Goal: Task Accomplishment & Management: Complete application form

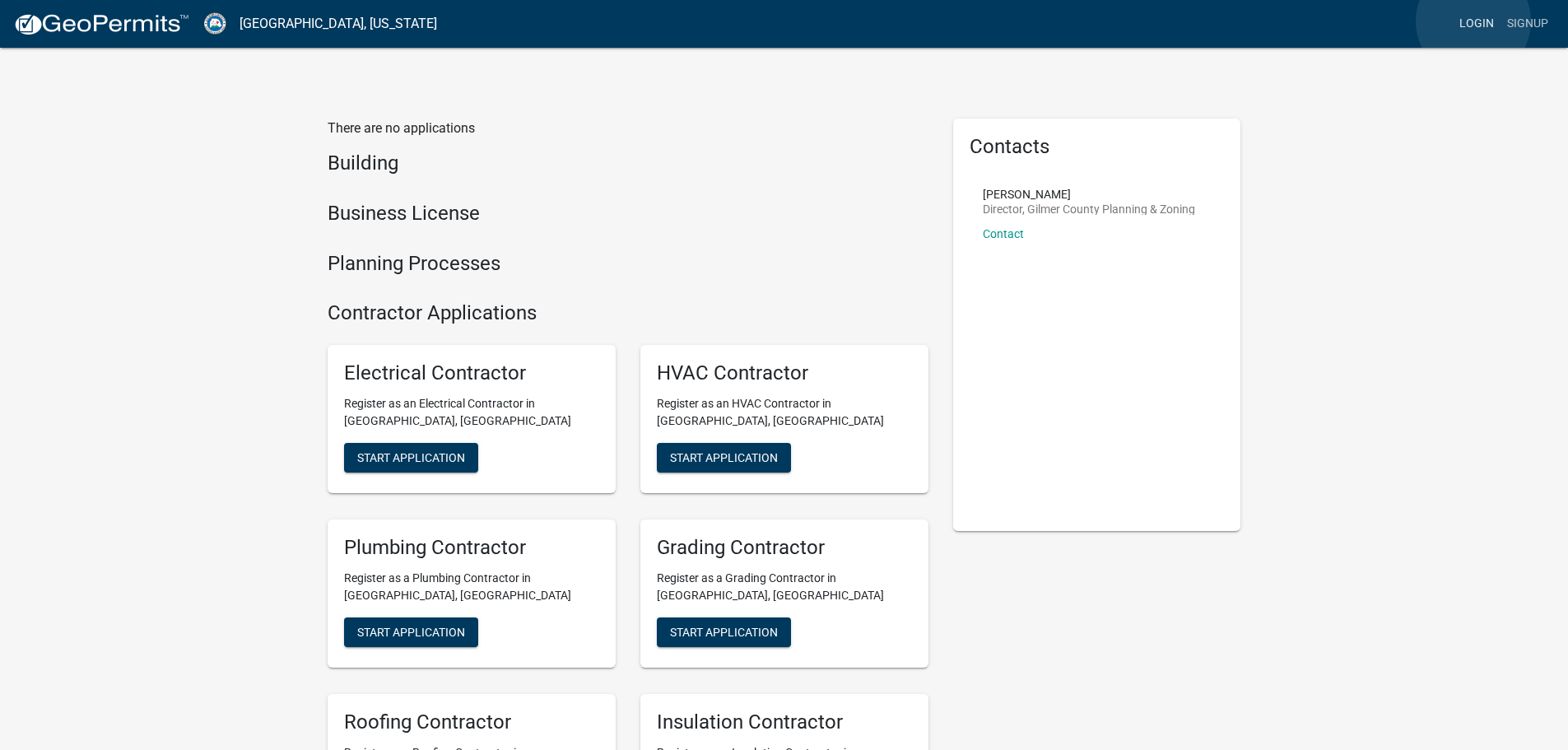
click at [1473, 22] on link "Login" at bounding box center [1477, 24] width 48 height 31
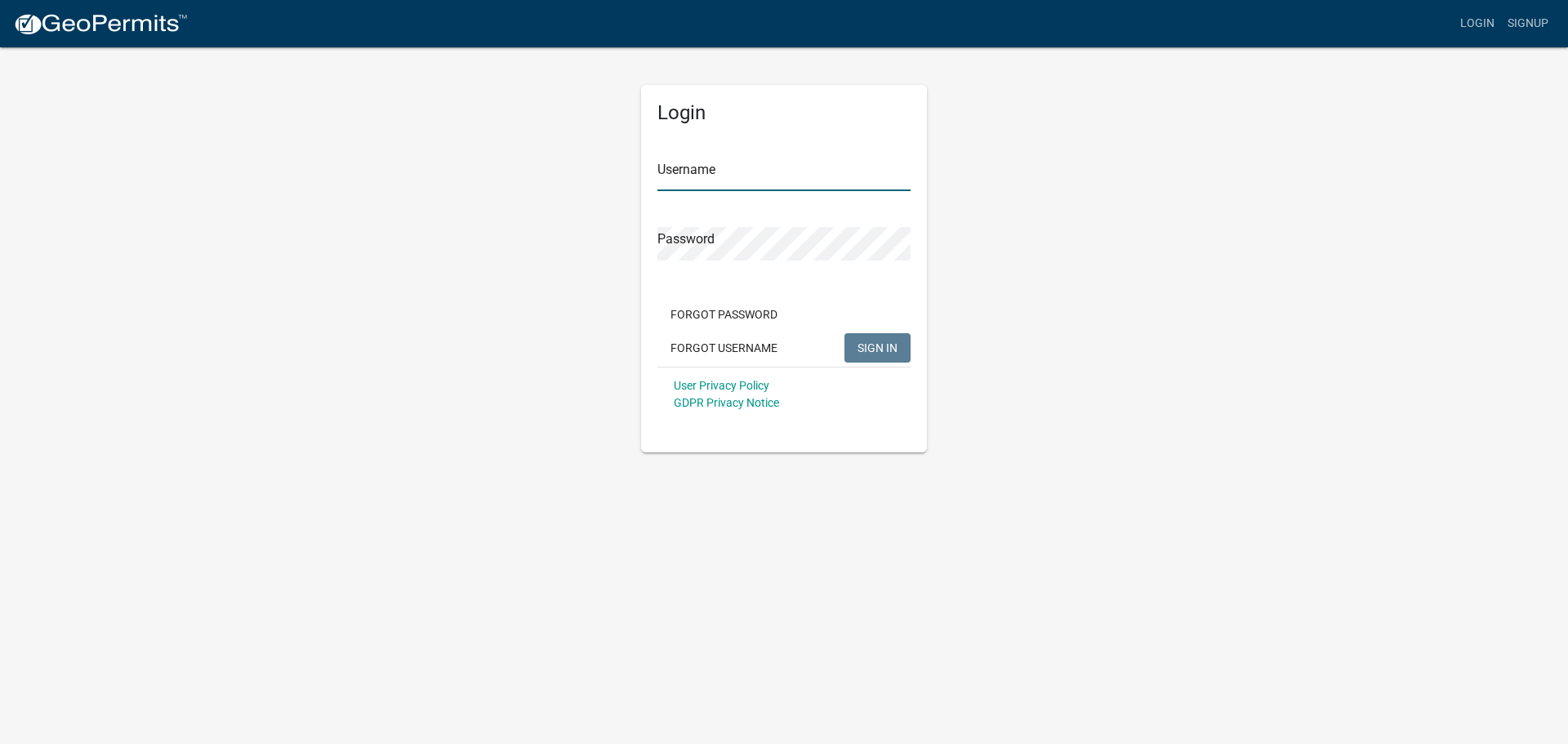
type input "[PERSON_NAME]"
click at [879, 349] on span "SIGN IN" at bounding box center [877, 347] width 40 height 13
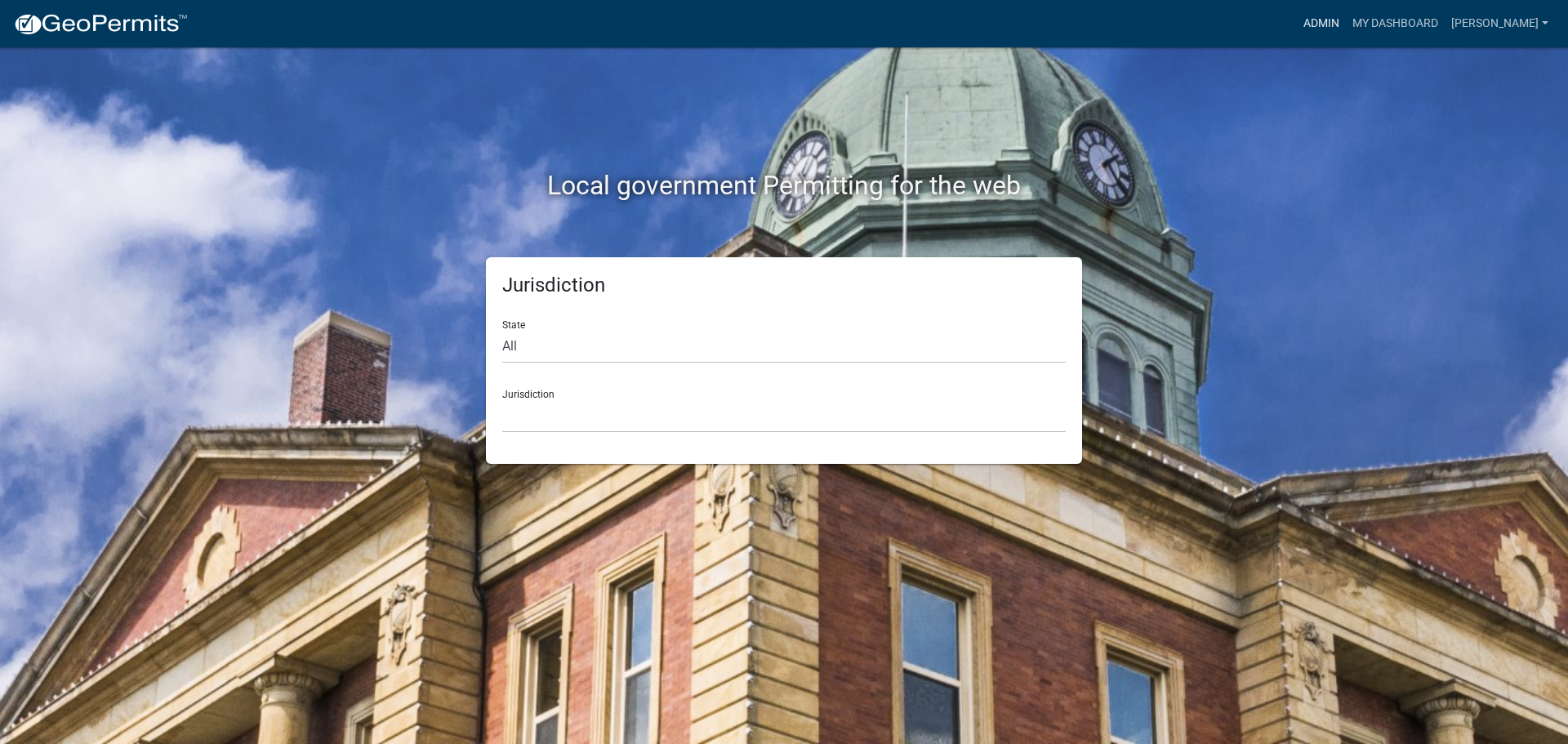
click at [1345, 25] on link "Admin" at bounding box center [1322, 24] width 49 height 31
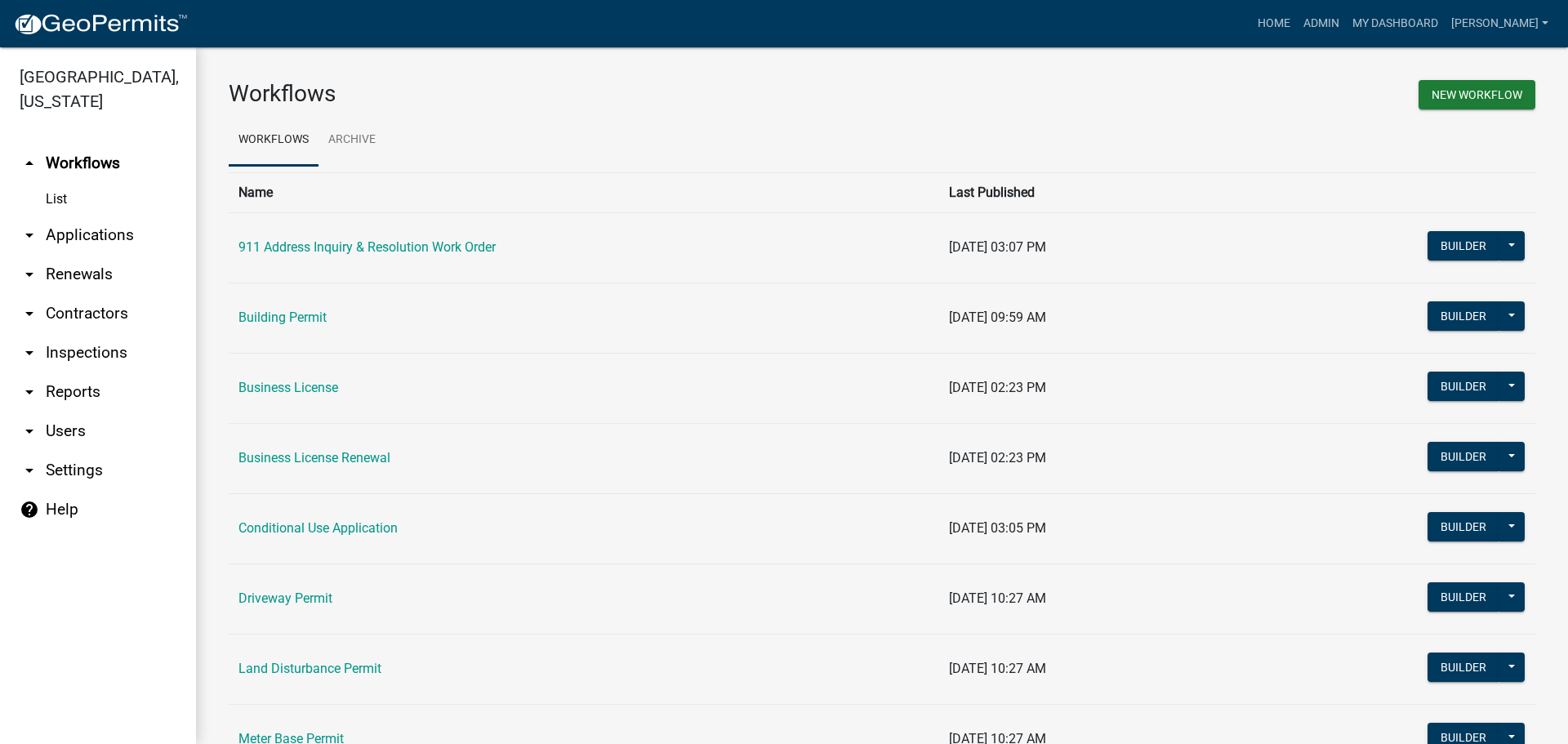
click at [121, 234] on link "arrow_drop_down Applications" at bounding box center [98, 236] width 196 height 40
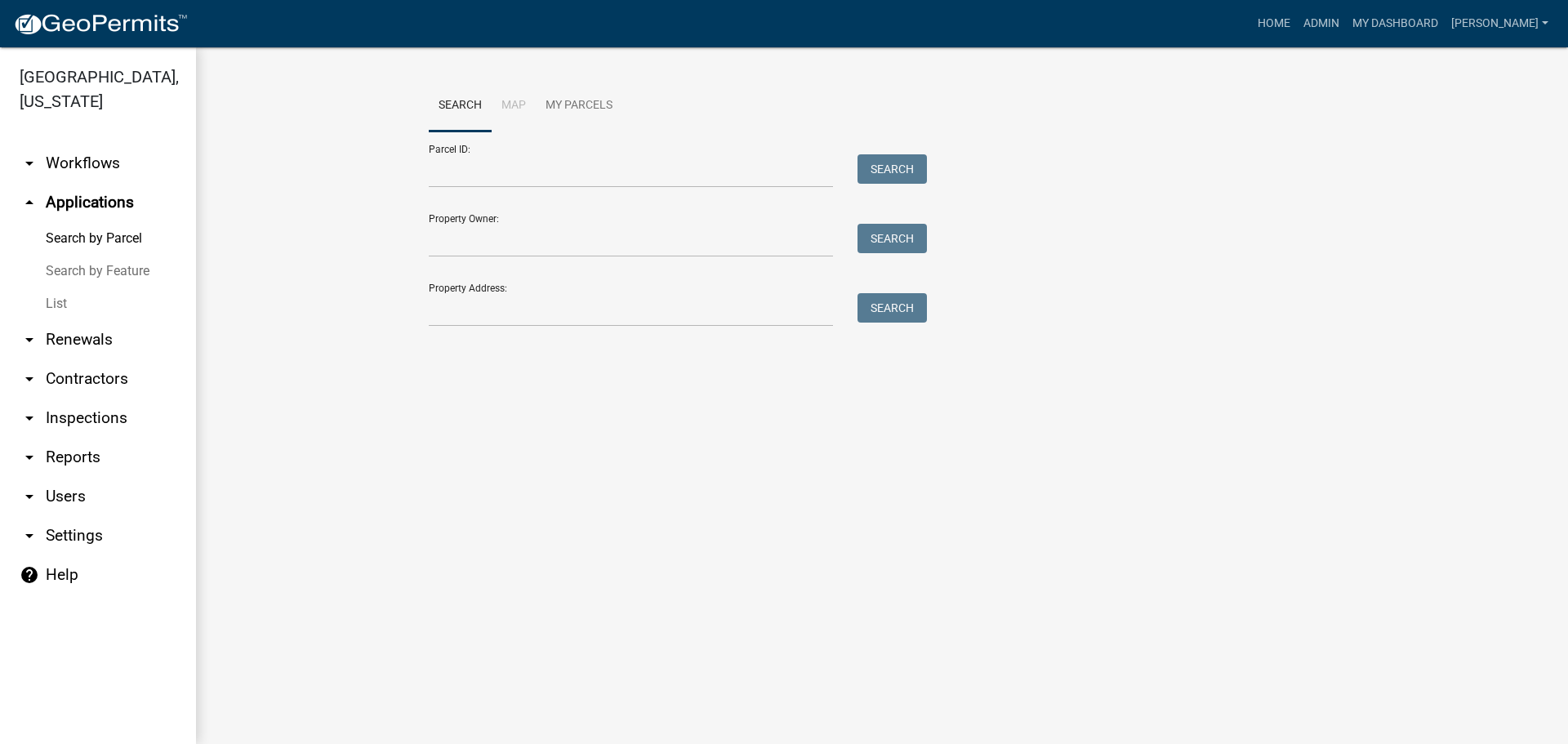
click at [59, 307] on link "List" at bounding box center [98, 304] width 196 height 33
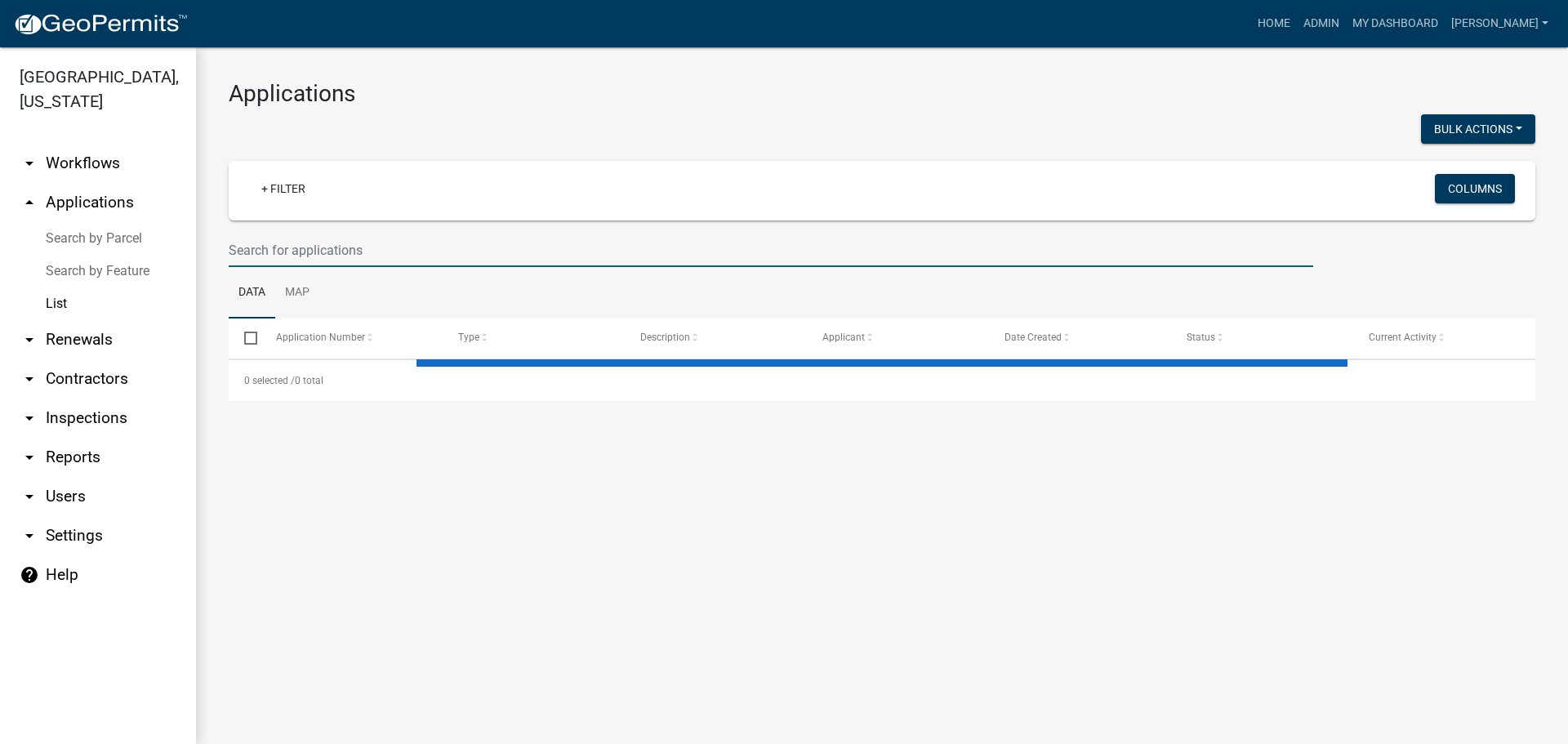
click at [425, 255] on input "text" at bounding box center [770, 250] width 1084 height 33
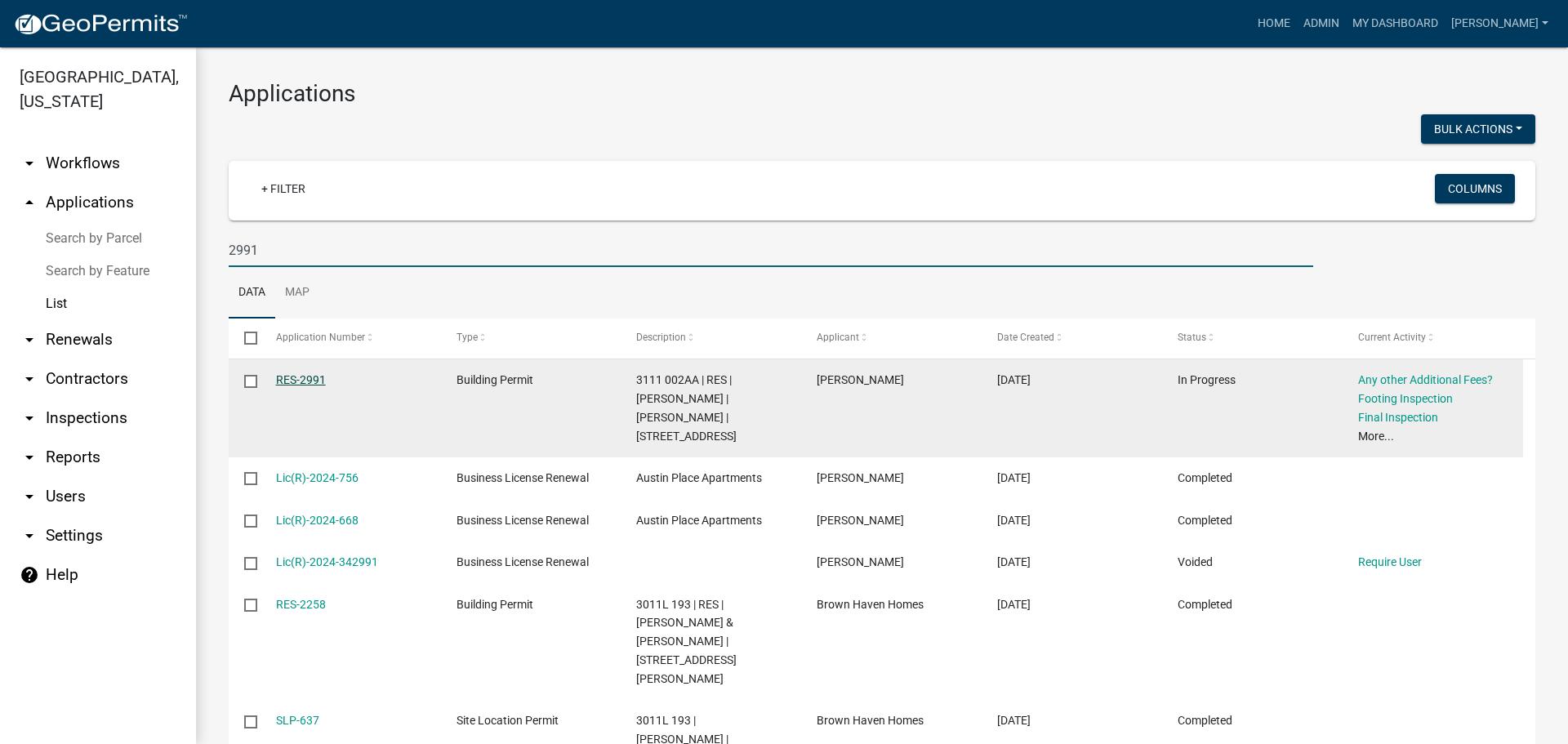
type input "2991"
click at [306, 374] on link "RES-2991" at bounding box center [301, 380] width 50 height 13
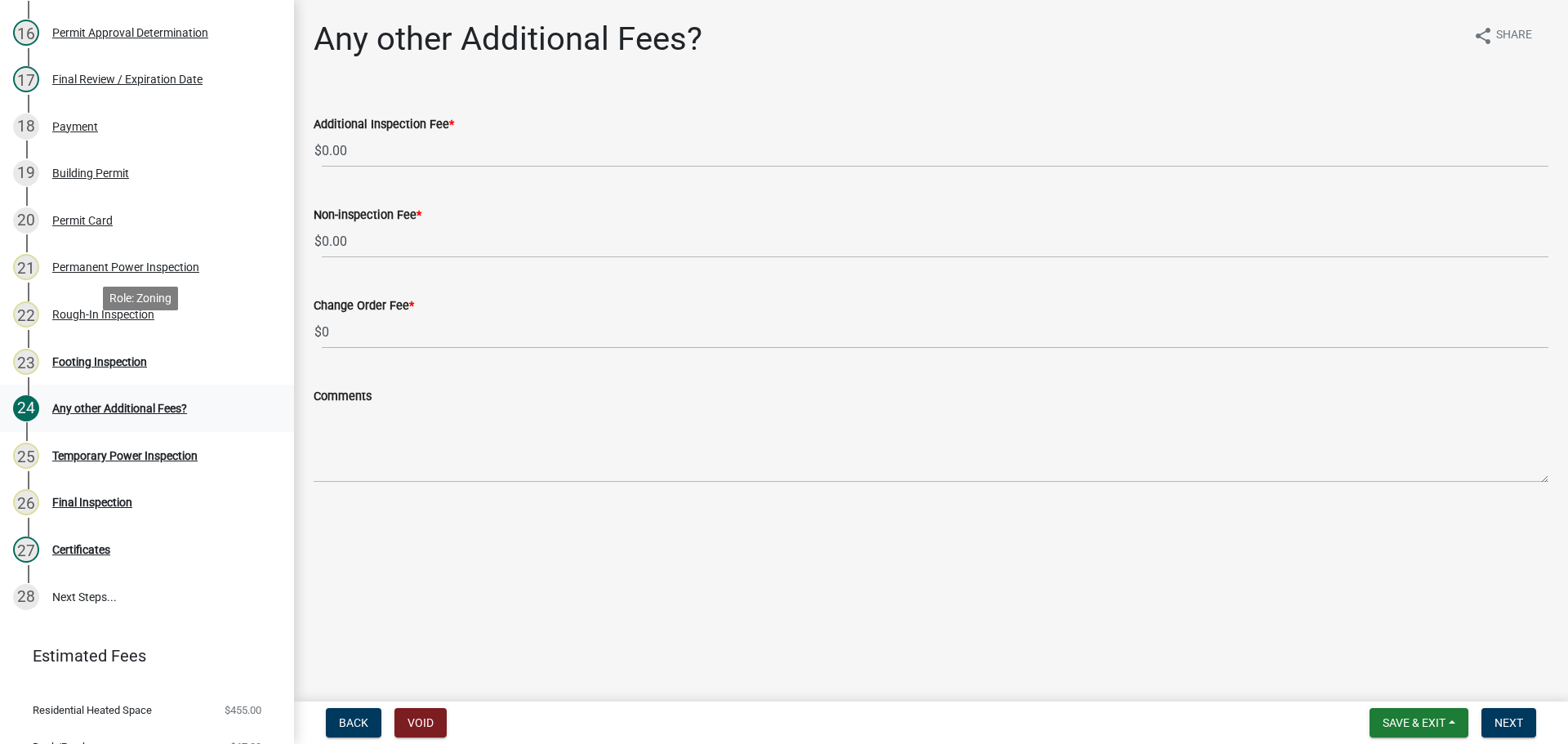
scroll to position [1044, 0]
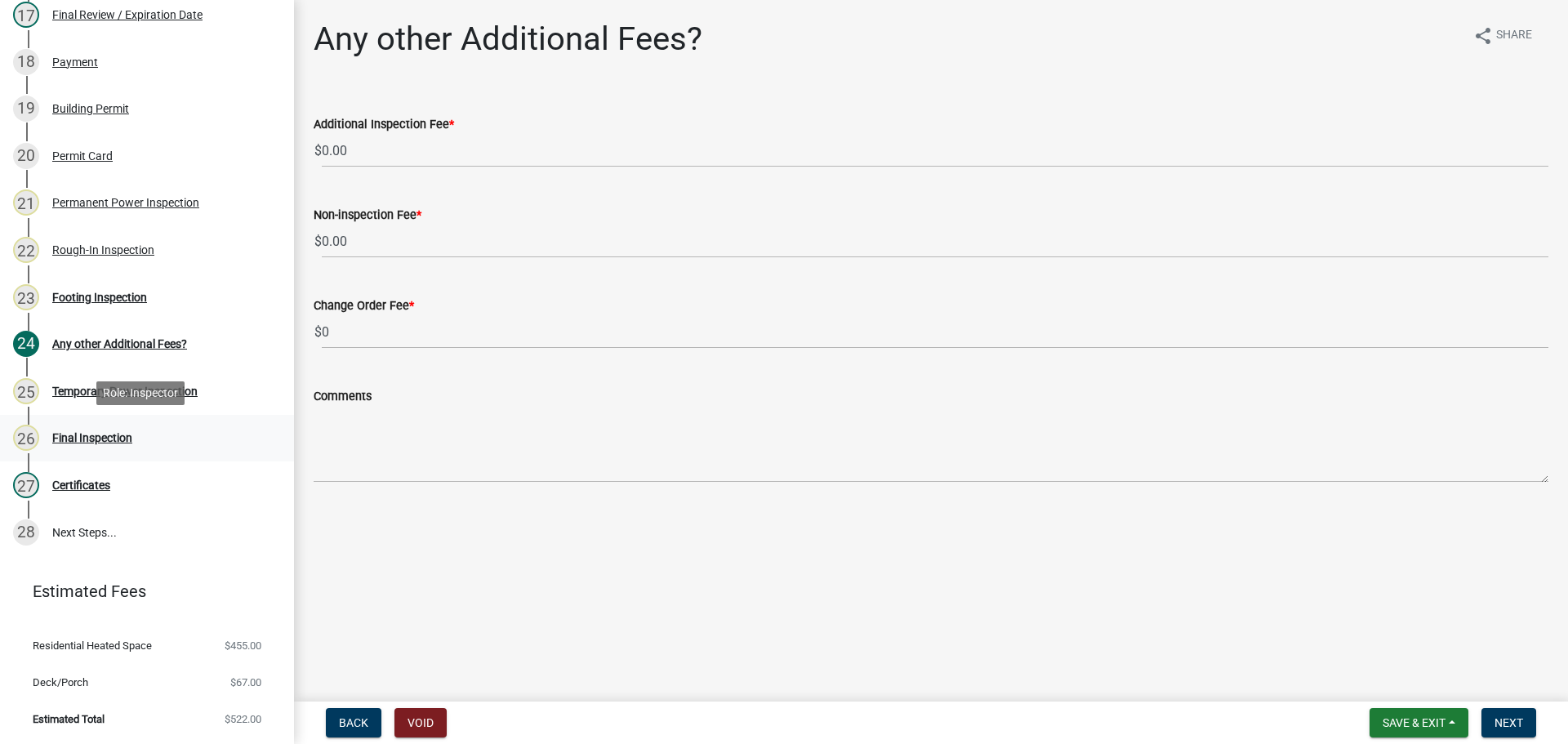
click at [108, 438] on div "Final Inspection" at bounding box center [92, 438] width 80 height 11
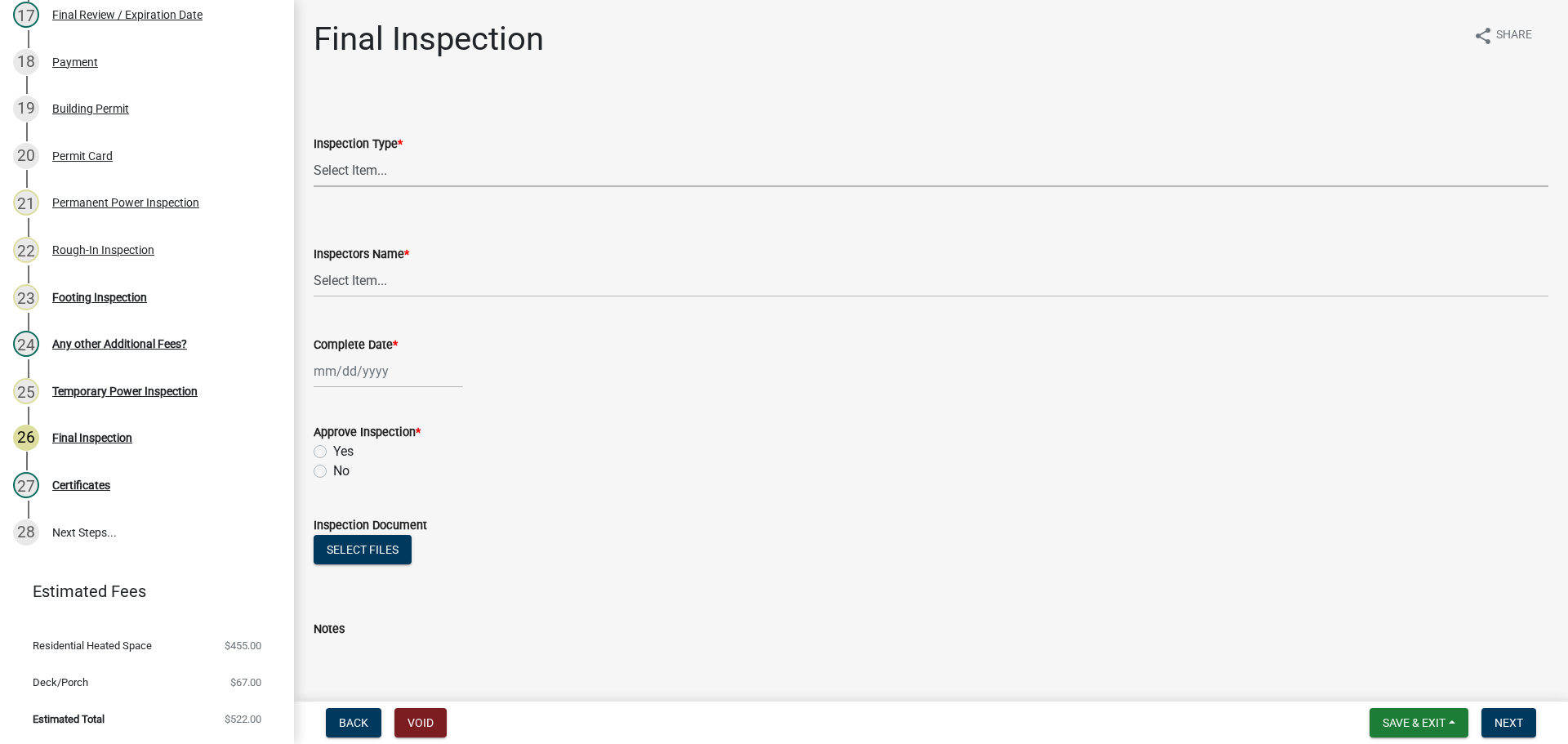
click at [395, 176] on select "Select Item... Final" at bounding box center [930, 170] width 1235 height 33
click at [313, 154] on select "Select Item... Final" at bounding box center [930, 170] width 1235 height 33
select select "895eead6-d784-4fdc-a4a3-66a9075c153d"
click at [371, 281] on select "Select Item... [PERSON_NAME] ([PERSON_NAME]) EParks ([PERSON_NAME]) [PERSON_NAM…" at bounding box center [930, 280] width 1235 height 33
select select "8dfc8809-68b2-4bc3-a0d1-6f7e000e7487"
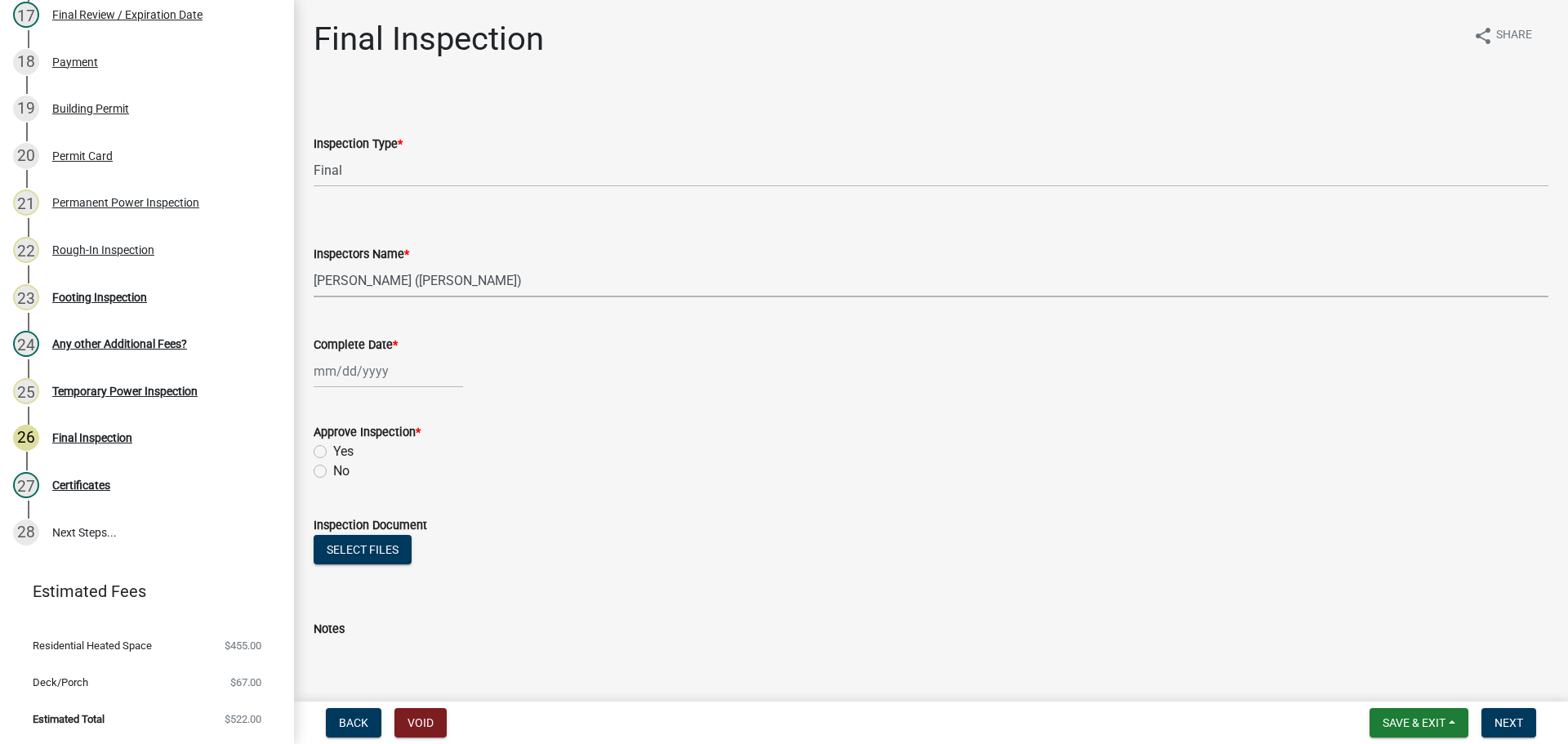
click at [313, 264] on select "Select Item... [PERSON_NAME] ([PERSON_NAME]) EParks ([PERSON_NAME]) [PERSON_NAM…" at bounding box center [930, 280] width 1235 height 33
click at [372, 377] on div at bounding box center [388, 371] width 149 height 33
select select "8"
select select "2025"
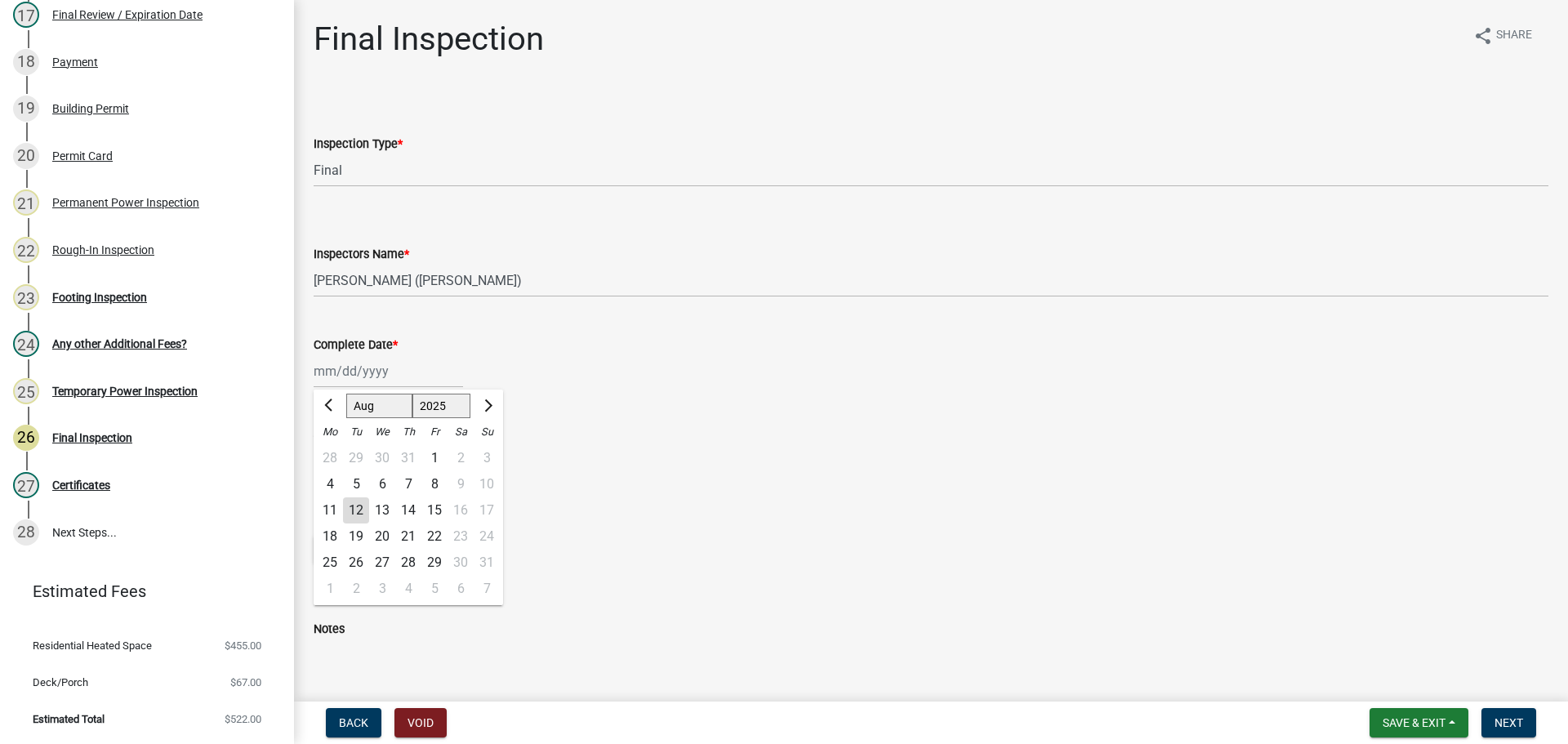
click at [361, 507] on div "12" at bounding box center [357, 510] width 26 height 26
type input "[DATE]"
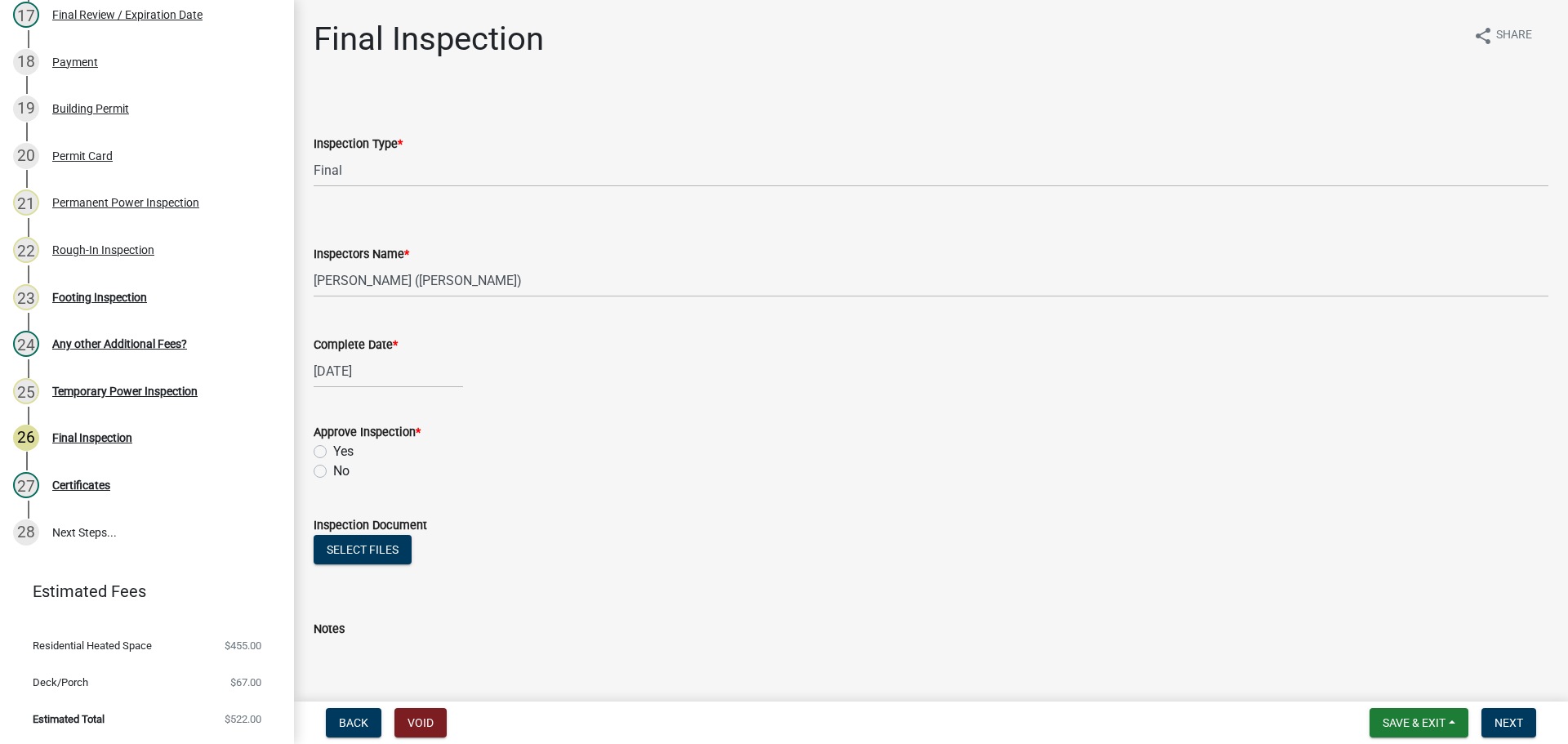
click at [333, 445] on label "Yes" at bounding box center [343, 451] width 21 height 20
click at [333, 445] on input "Yes" at bounding box center [338, 446] width 10 height 10
radio input "true"
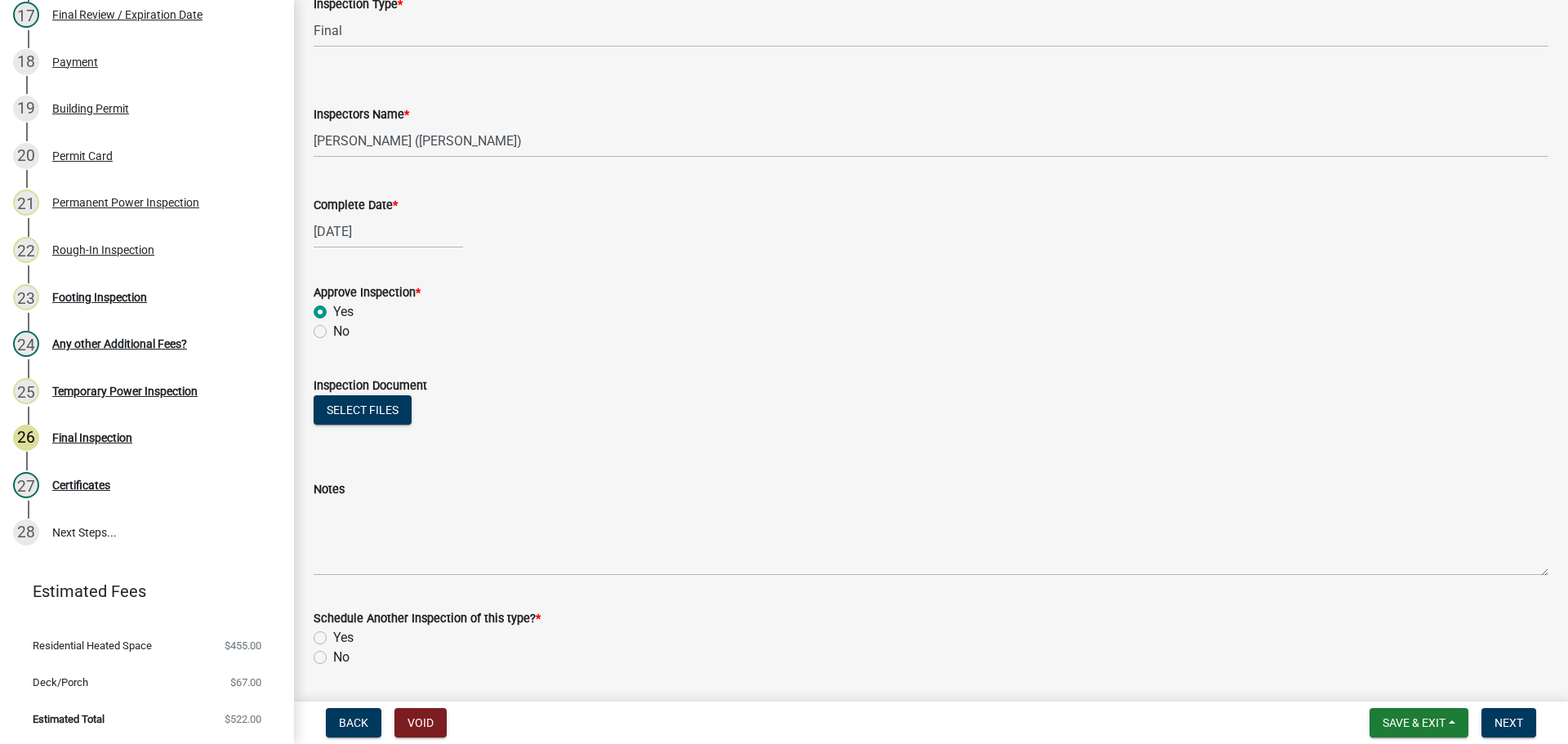
scroll to position [264, 0]
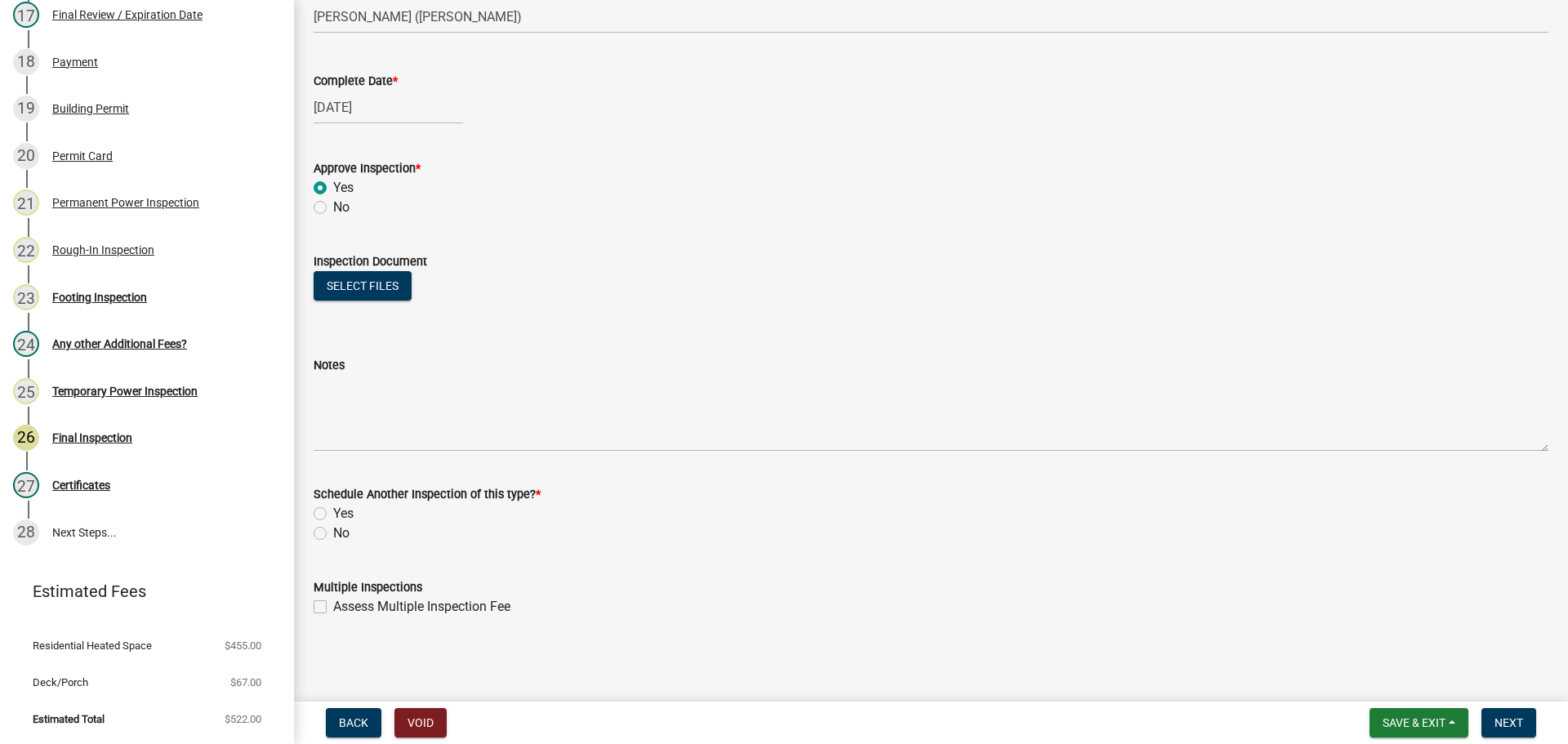
click at [333, 535] on label "No" at bounding box center [341, 533] width 16 height 20
click at [333, 534] on input "No" at bounding box center [338, 528] width 10 height 10
radio input "true"
click at [1490, 719] on button "Next" at bounding box center [1509, 721] width 55 height 29
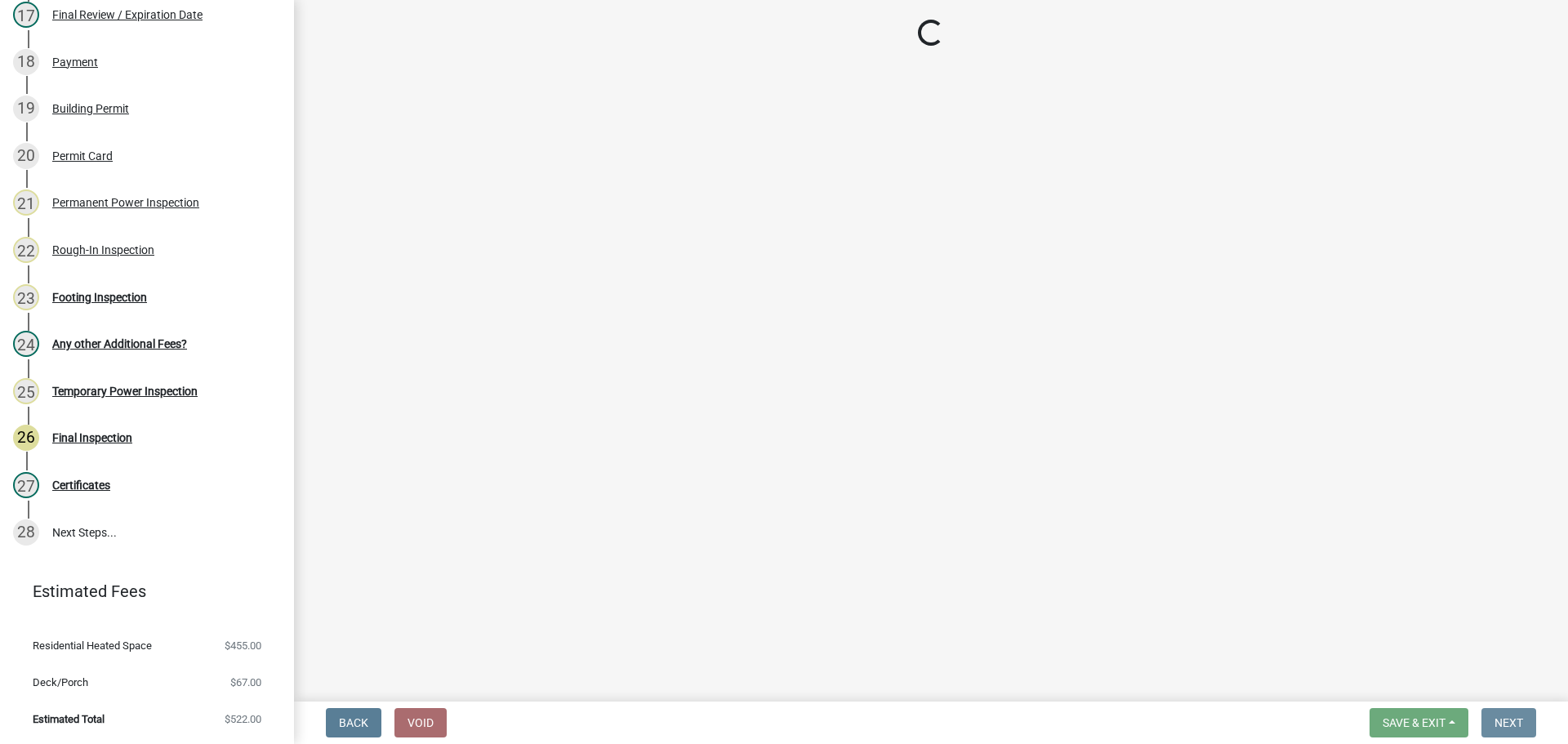
scroll to position [0, 0]
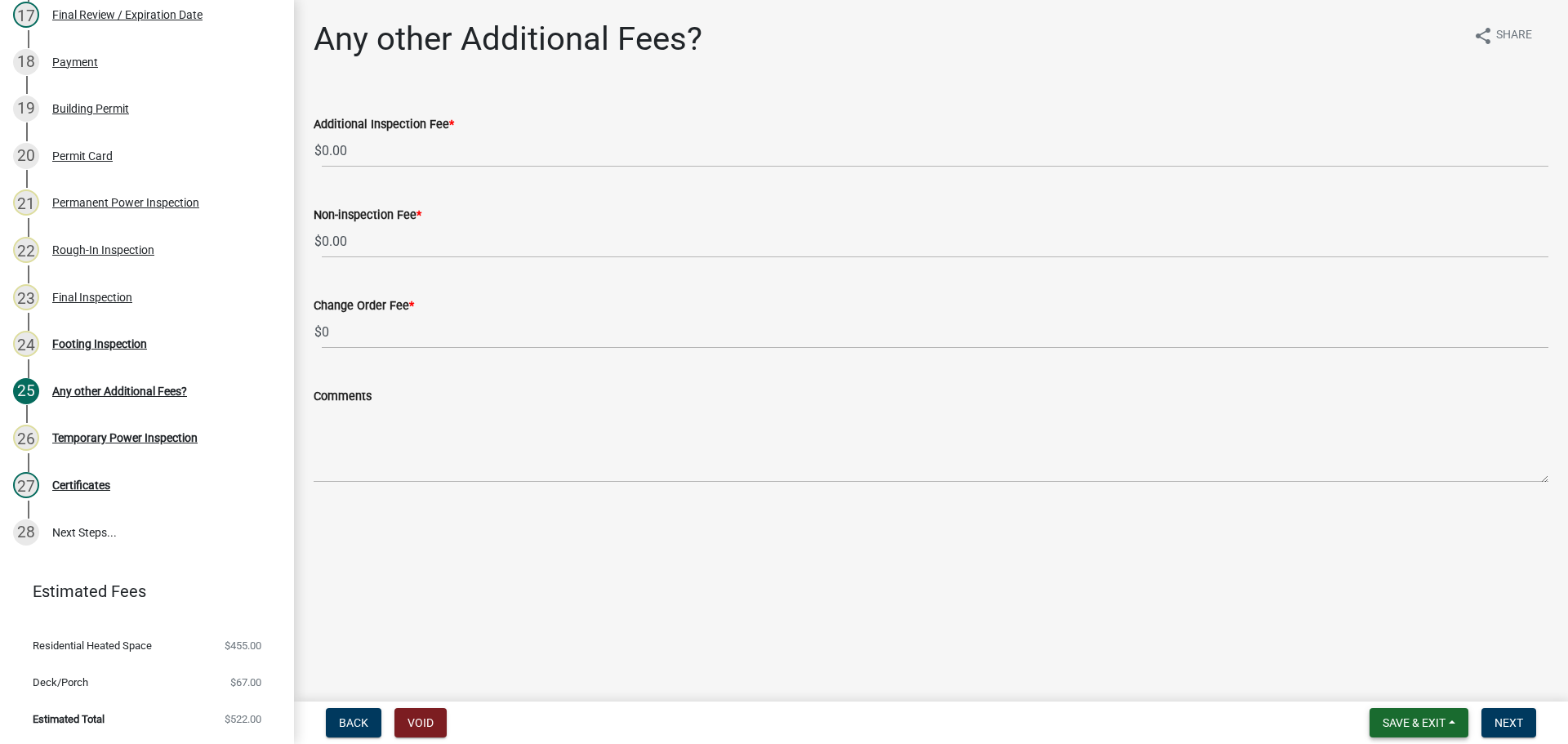
click at [1426, 717] on span "Save & Exit" at bounding box center [1413, 722] width 63 height 13
click at [1400, 684] on button "Save & Exit" at bounding box center [1403, 680] width 130 height 40
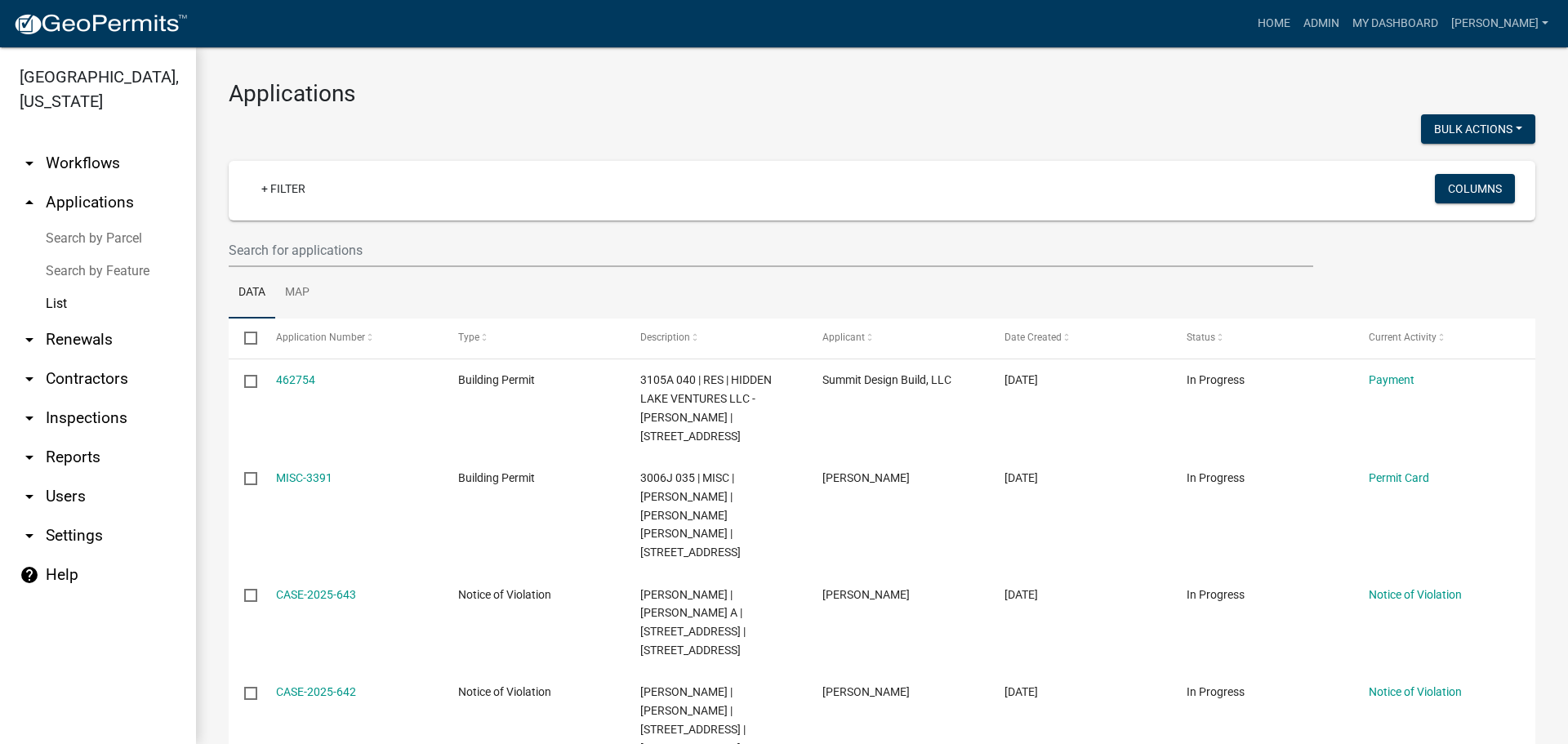
click at [96, 239] on link "Search by Parcel" at bounding box center [98, 238] width 196 height 33
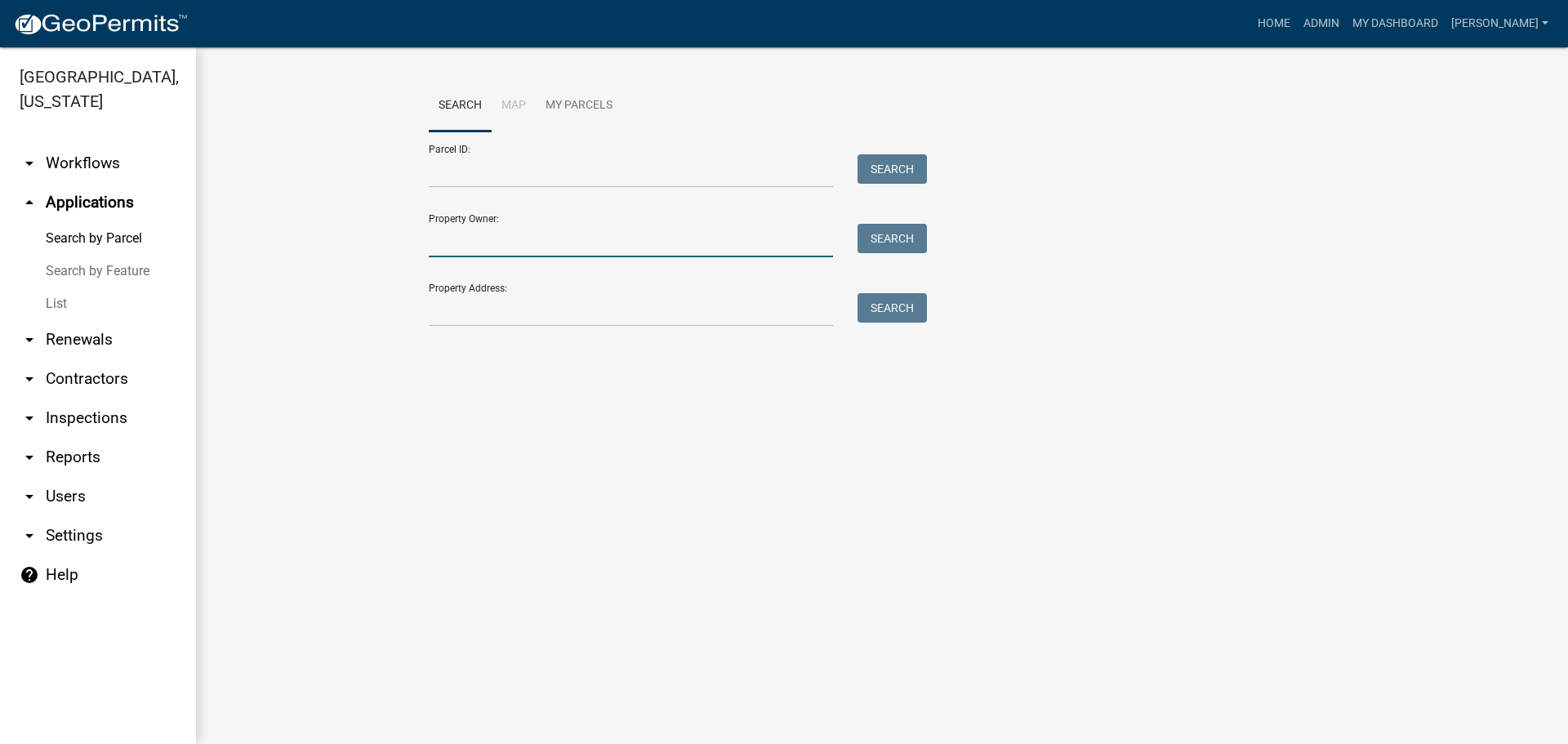
click at [496, 240] on input "Property Owner:" at bounding box center [630, 240] width 404 height 33
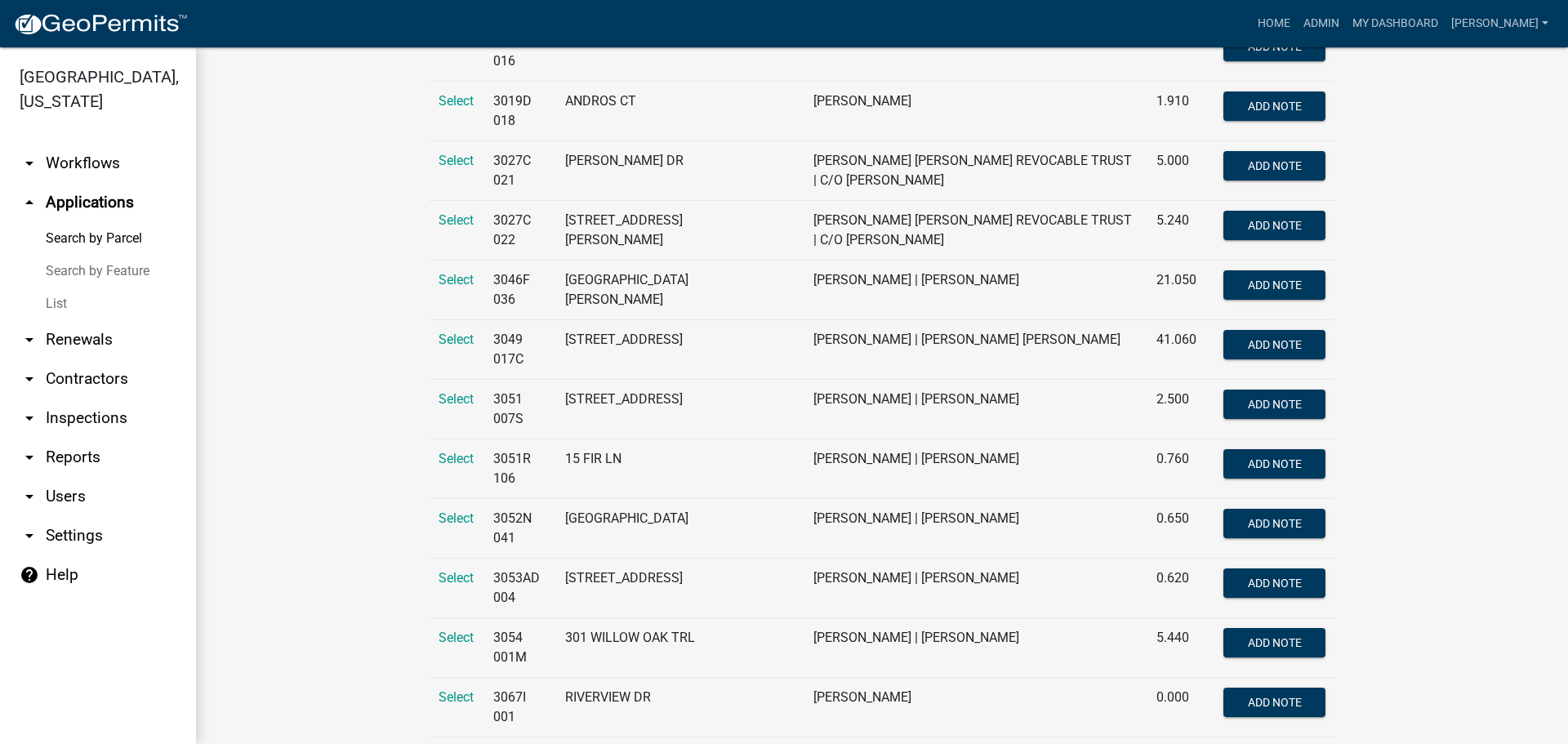
scroll to position [2204, 0]
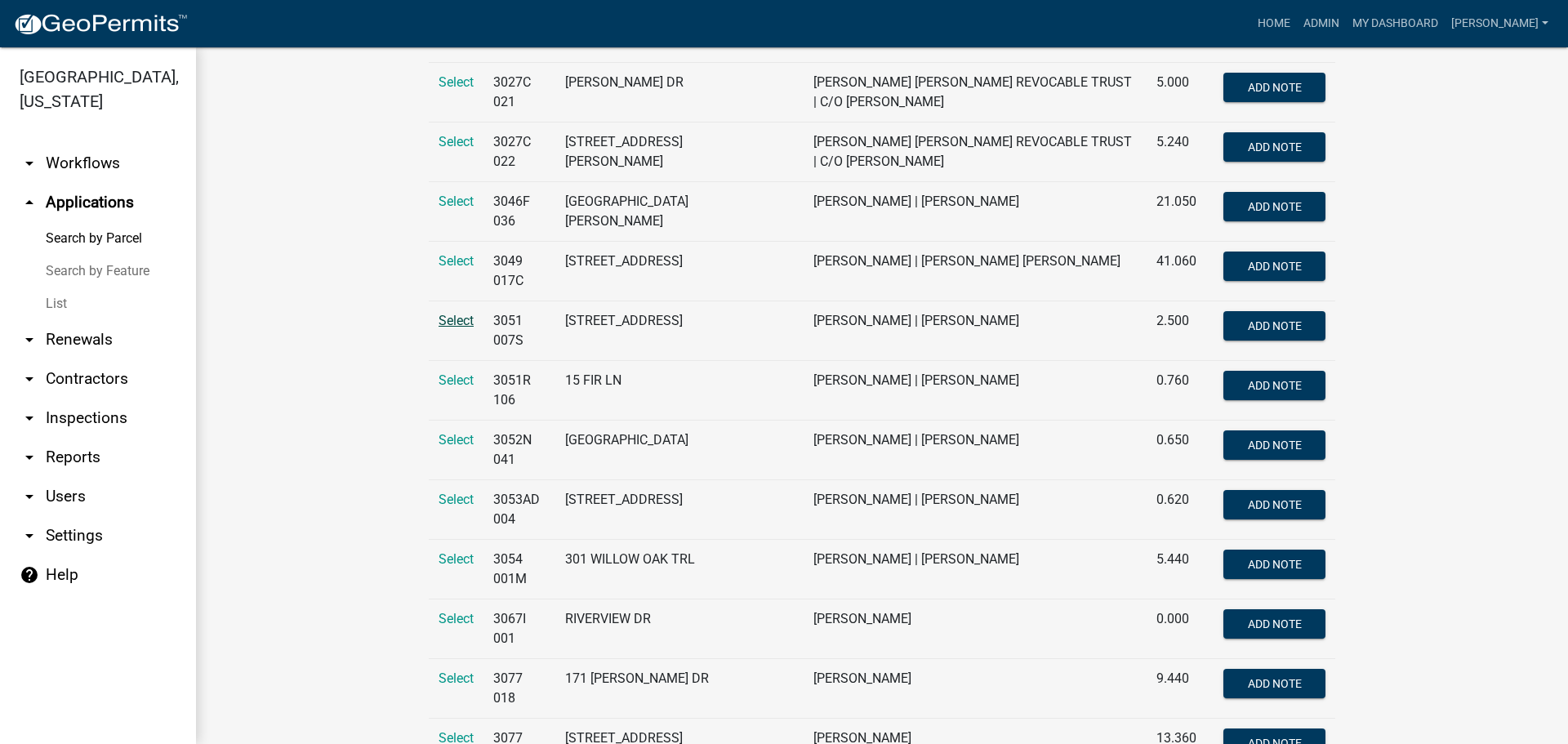
type input "[PERSON_NAME]"
click at [443, 313] on span "Select" at bounding box center [456, 321] width 35 height 15
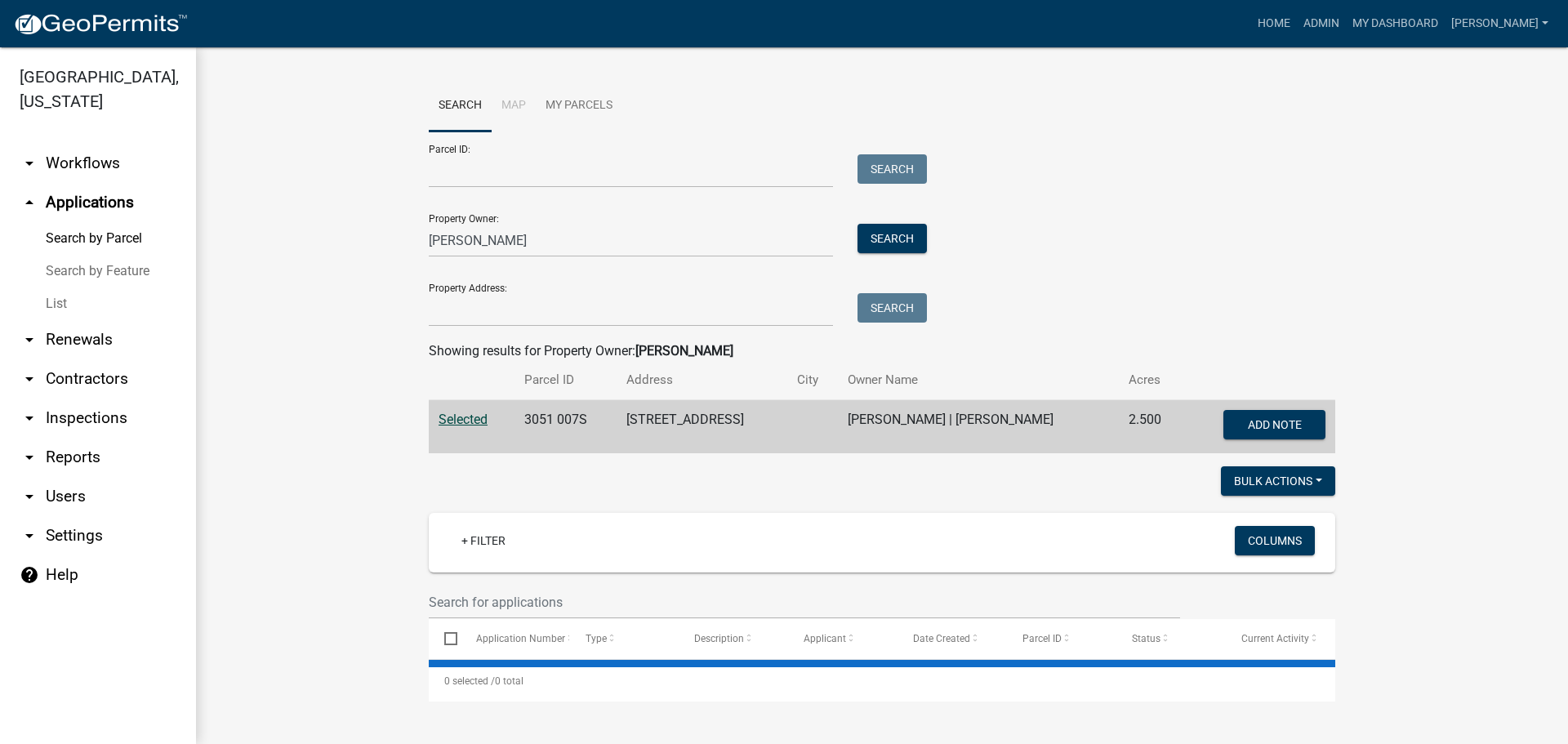
scroll to position [0, 0]
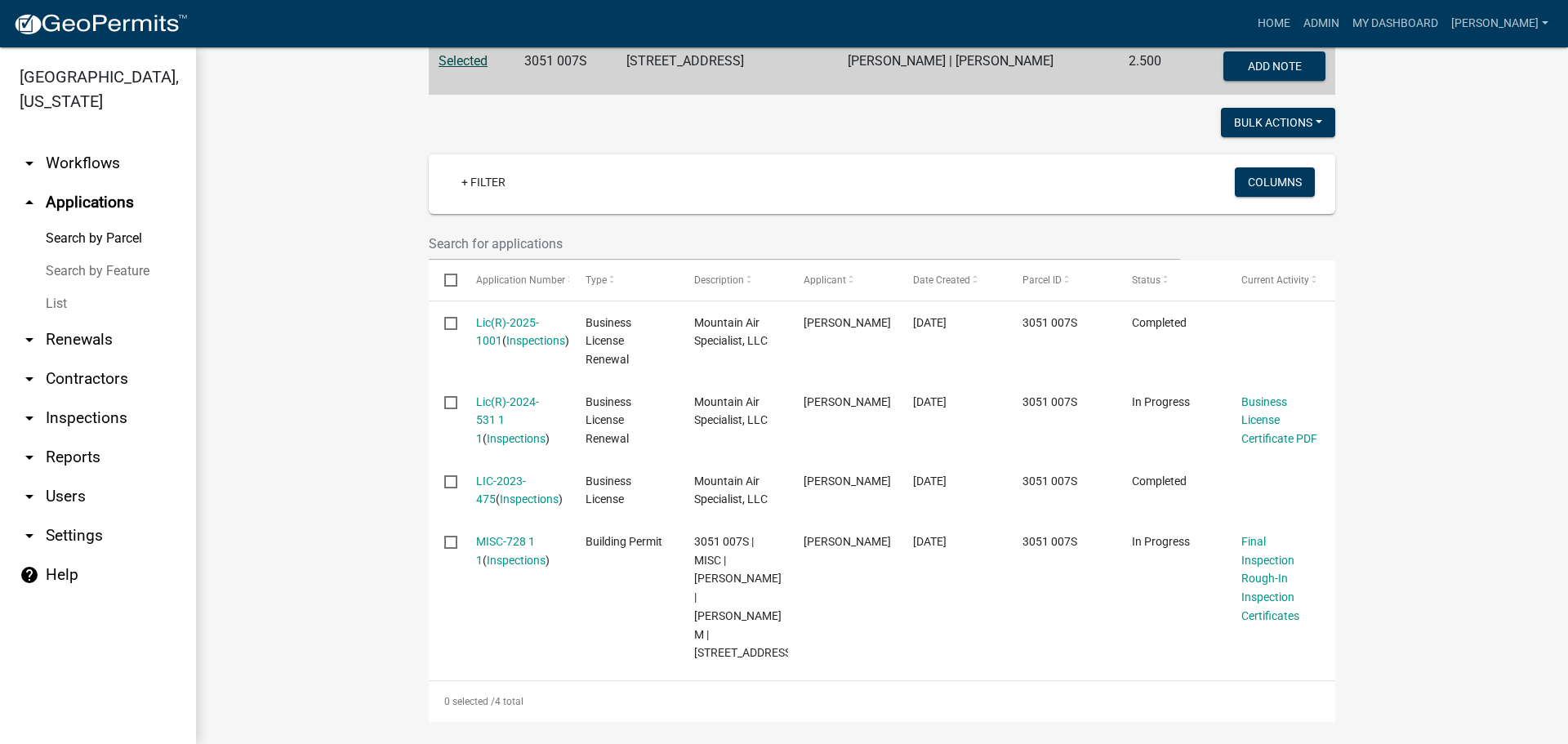
scroll to position [368, 0]
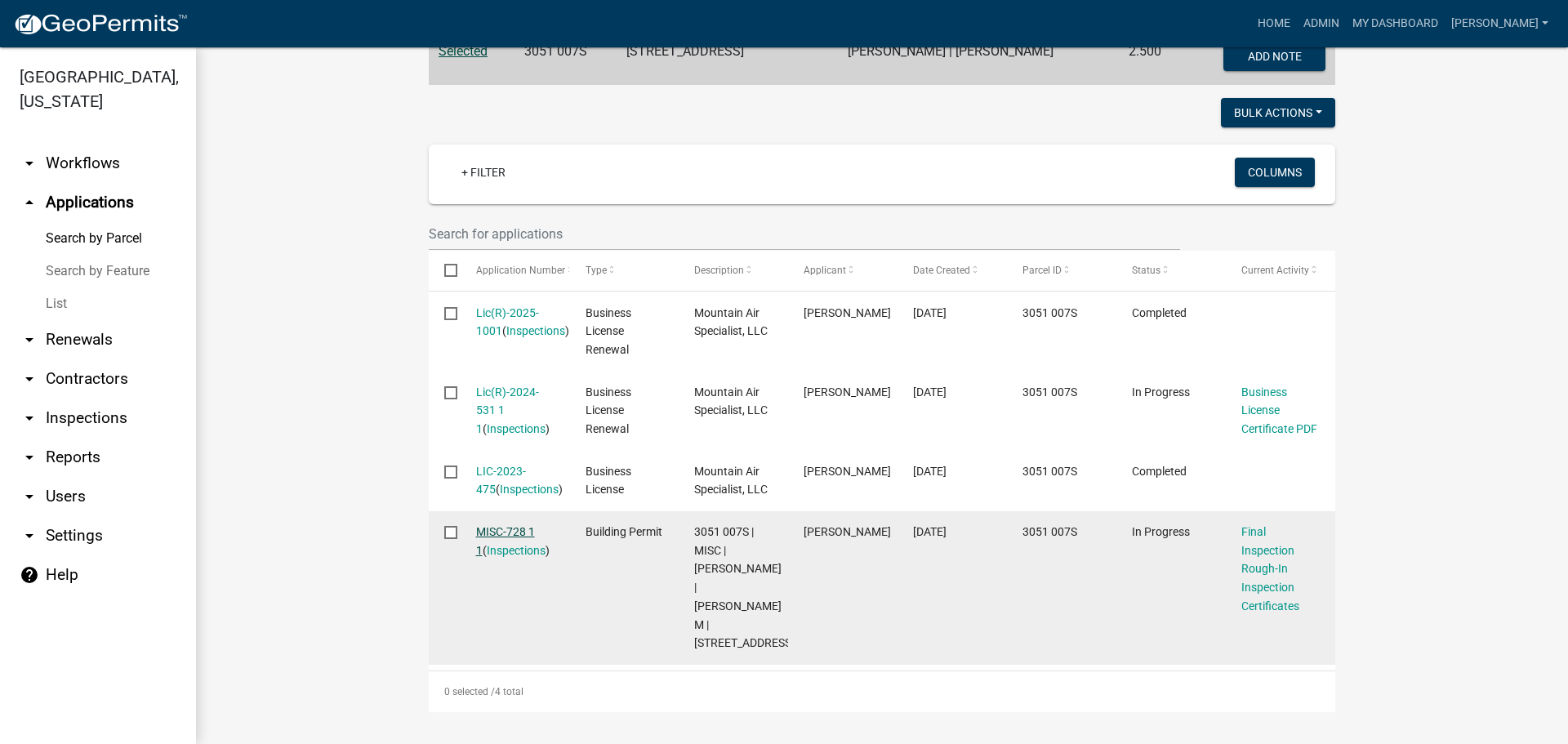
click at [508, 531] on link "MISC-728 1 1" at bounding box center [506, 541] width 58 height 32
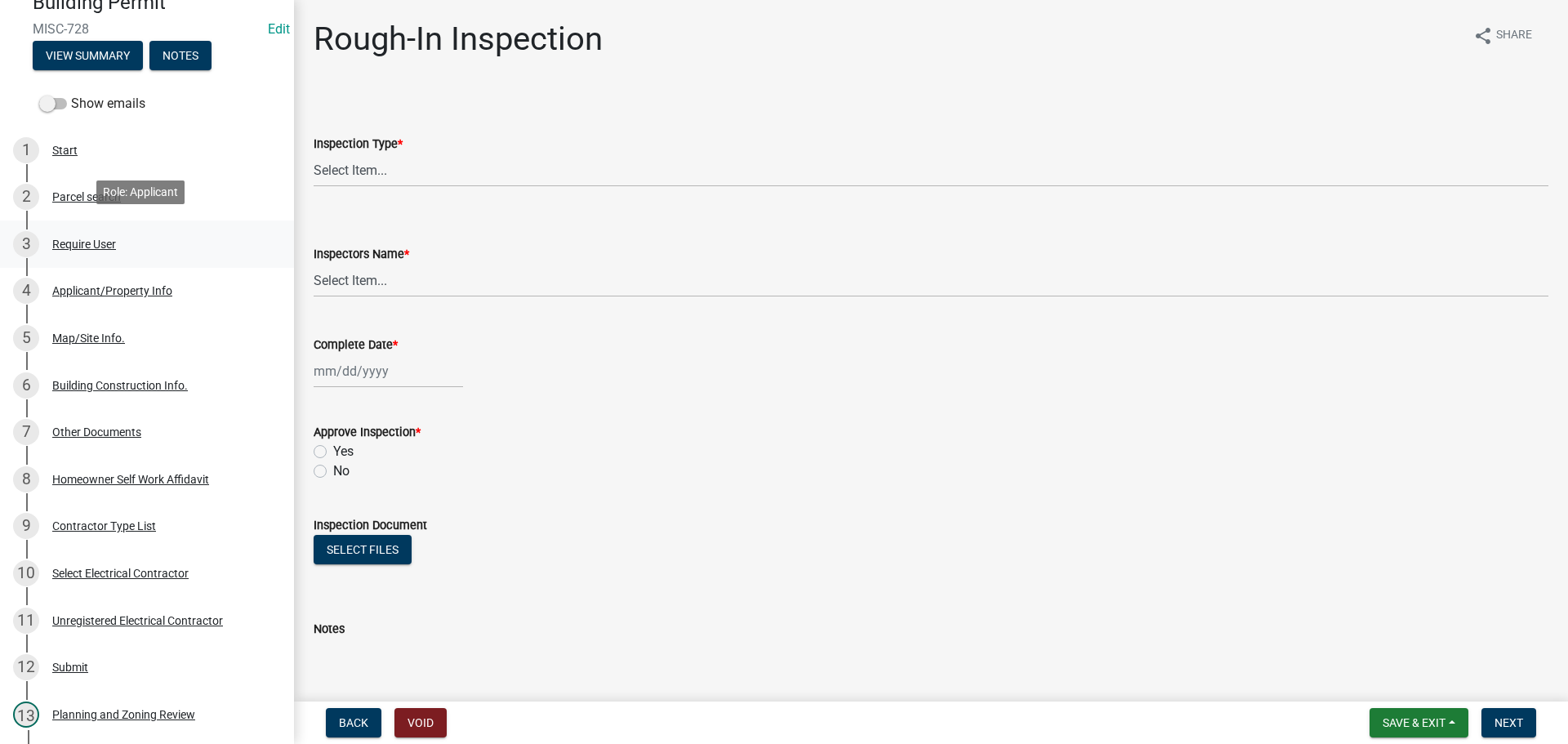
scroll to position [163, 0]
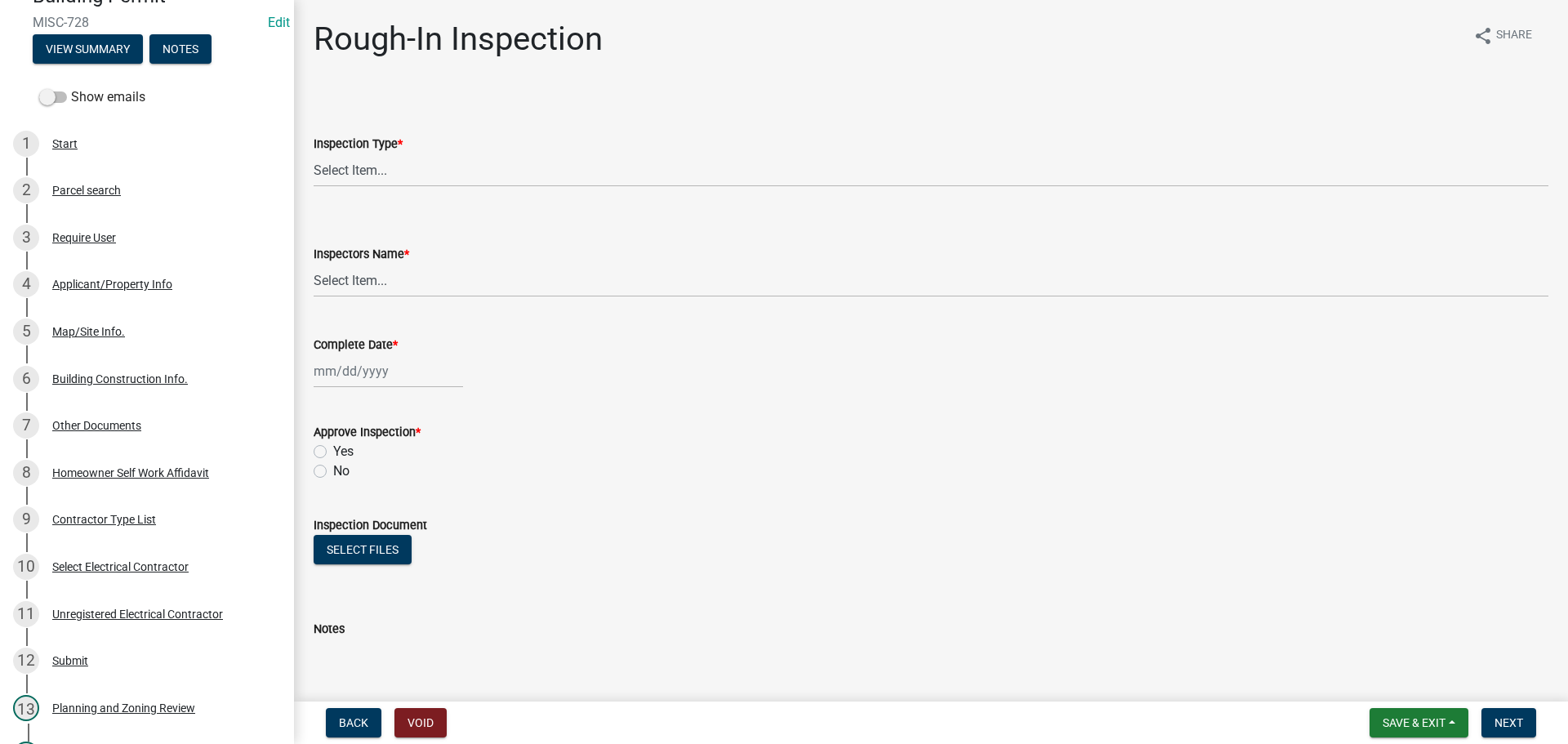
click at [129, 289] on div "Applicant/Property Info" at bounding box center [111, 284] width 120 height 11
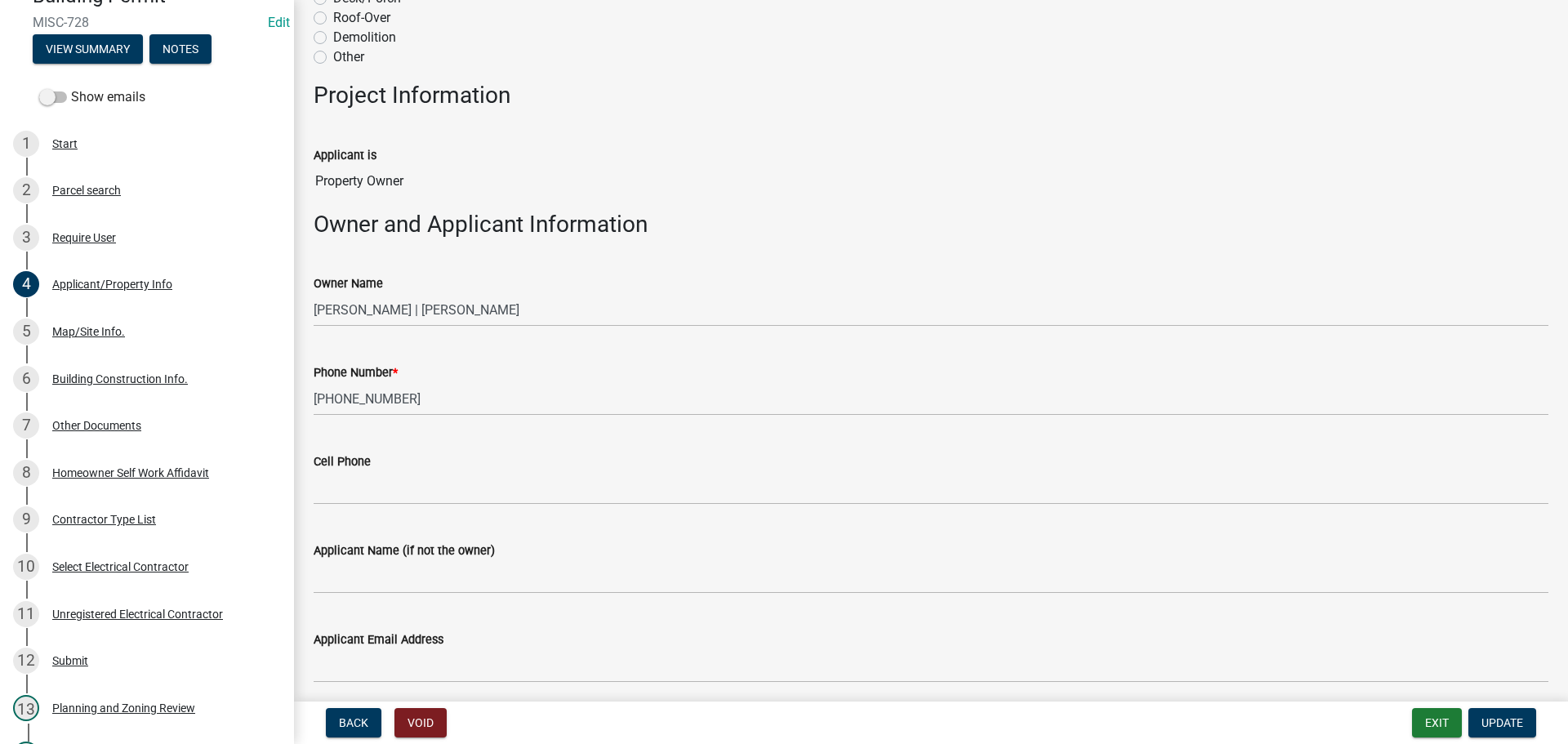
scroll to position [653, 0]
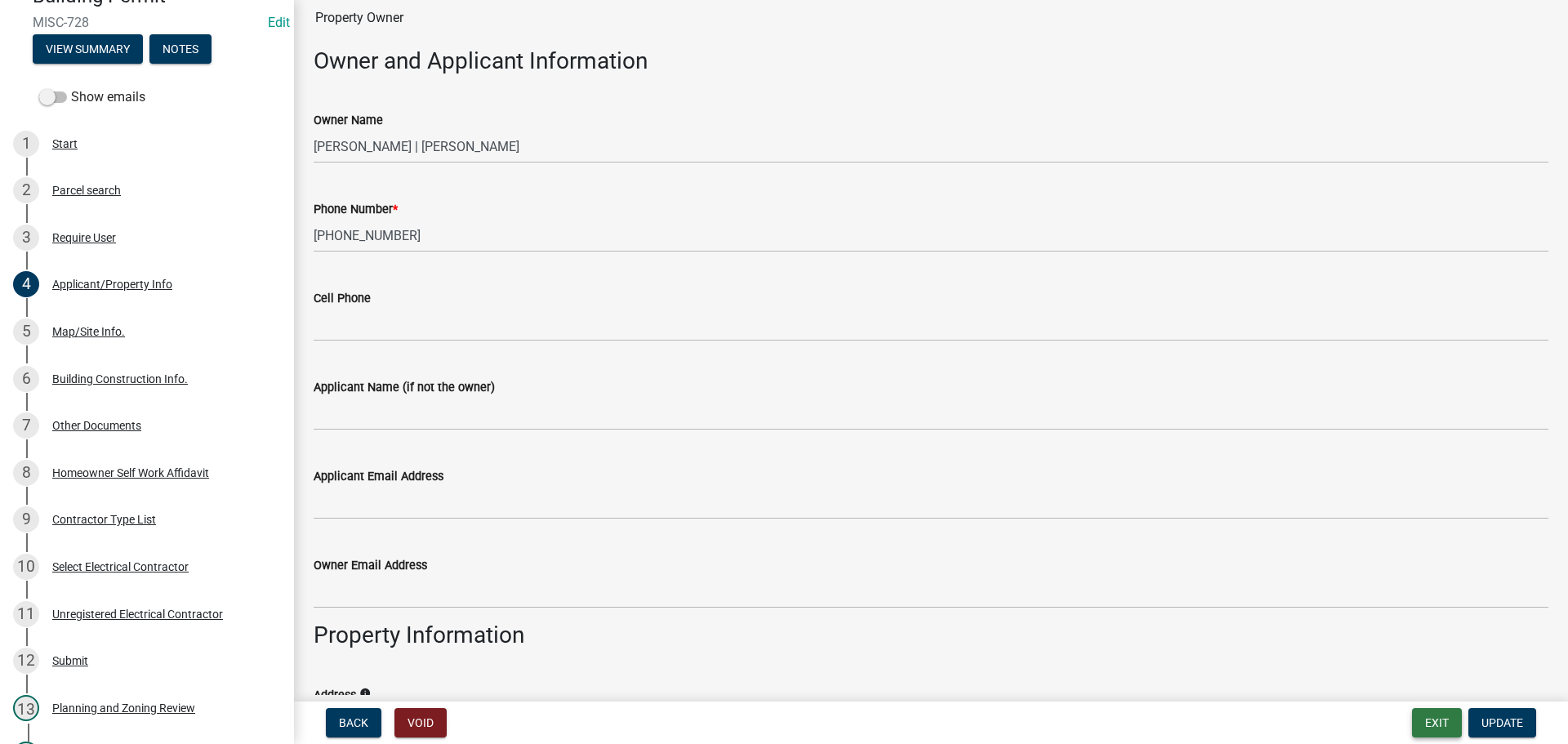
click at [1437, 723] on button "Exit" at bounding box center [1437, 721] width 50 height 29
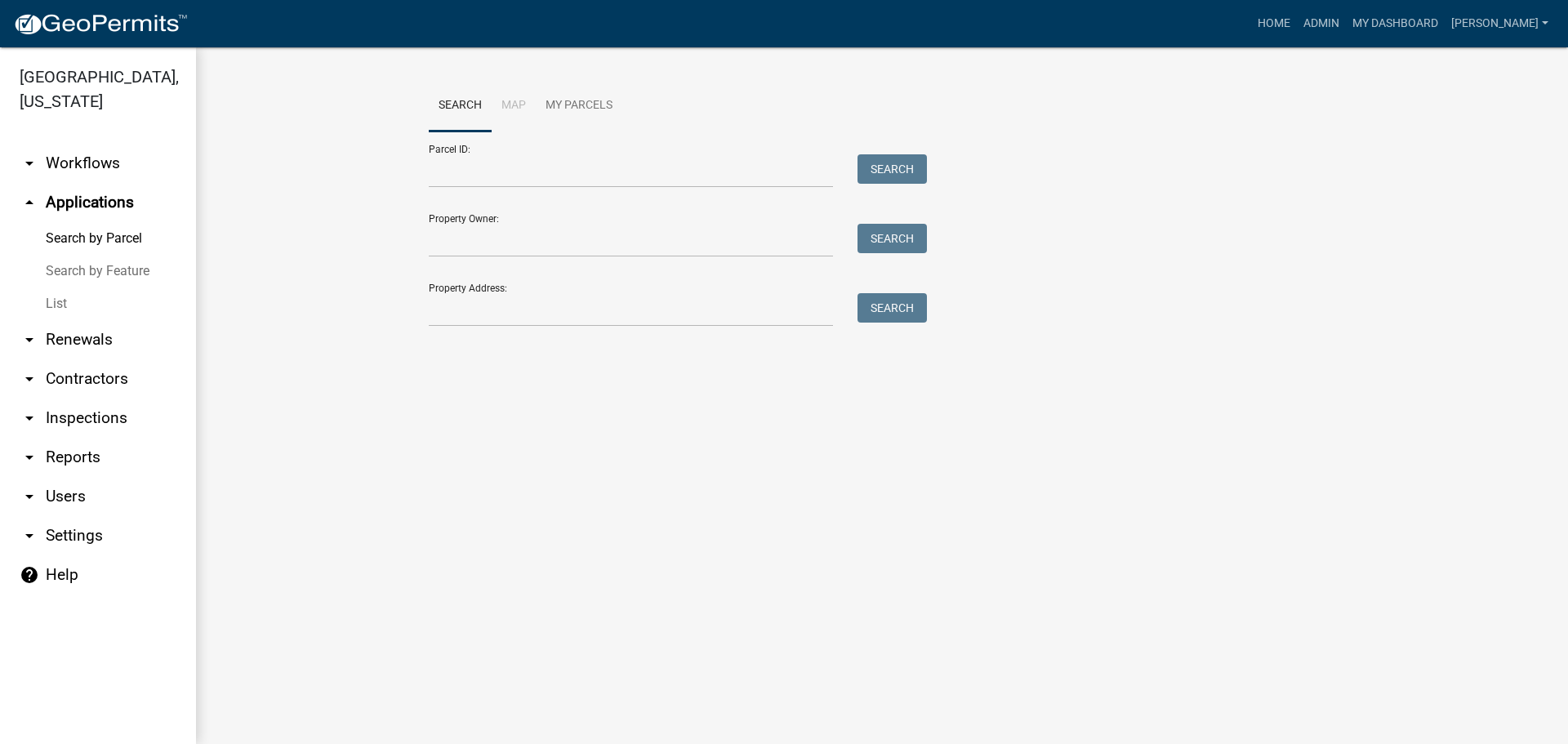
click at [52, 305] on link "List" at bounding box center [98, 304] width 196 height 33
